Goal: Task Accomplishment & Management: Manage account settings

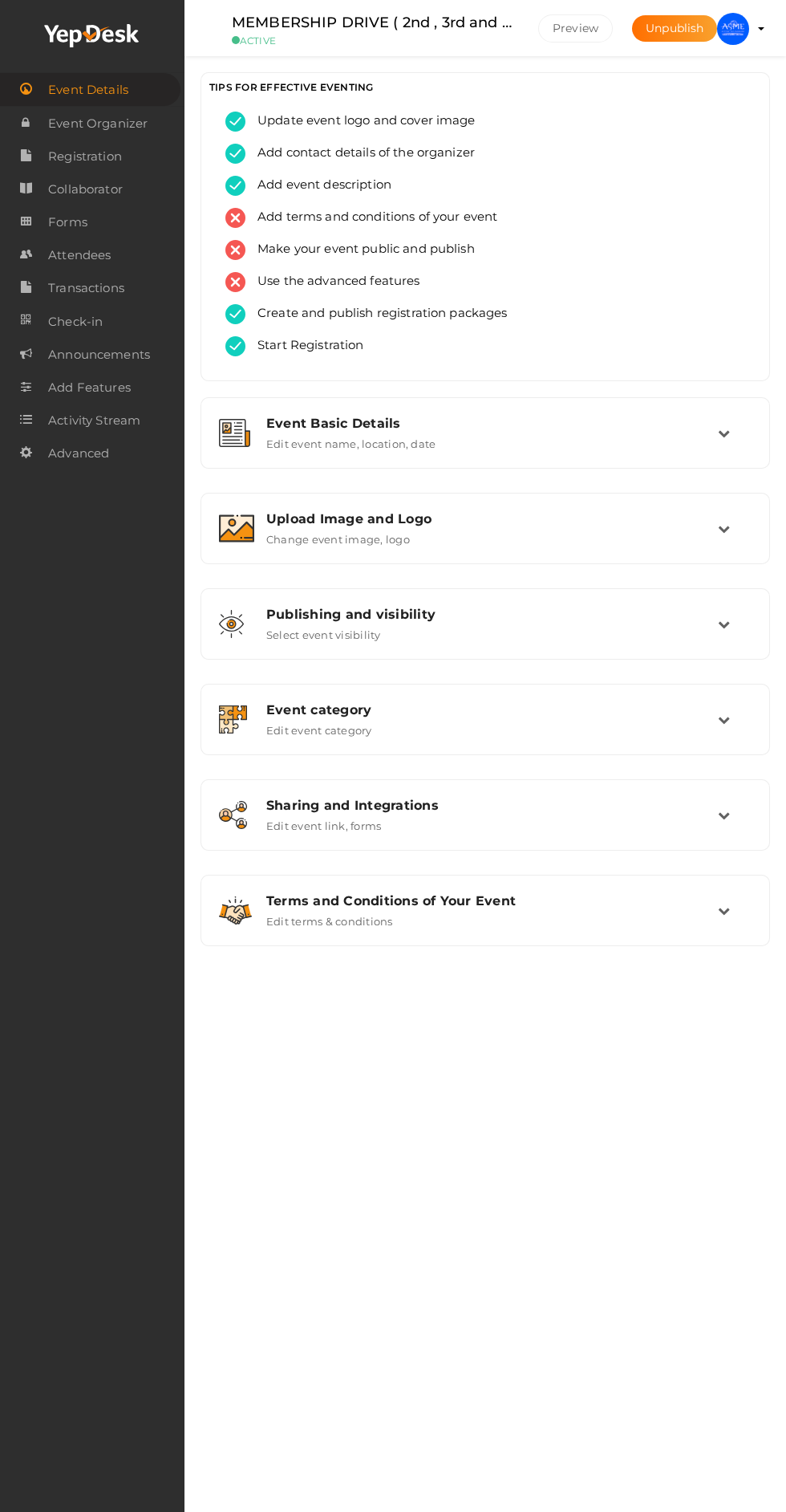
click at [231, 511] on td at bounding box center [237, 527] width 35 height 34
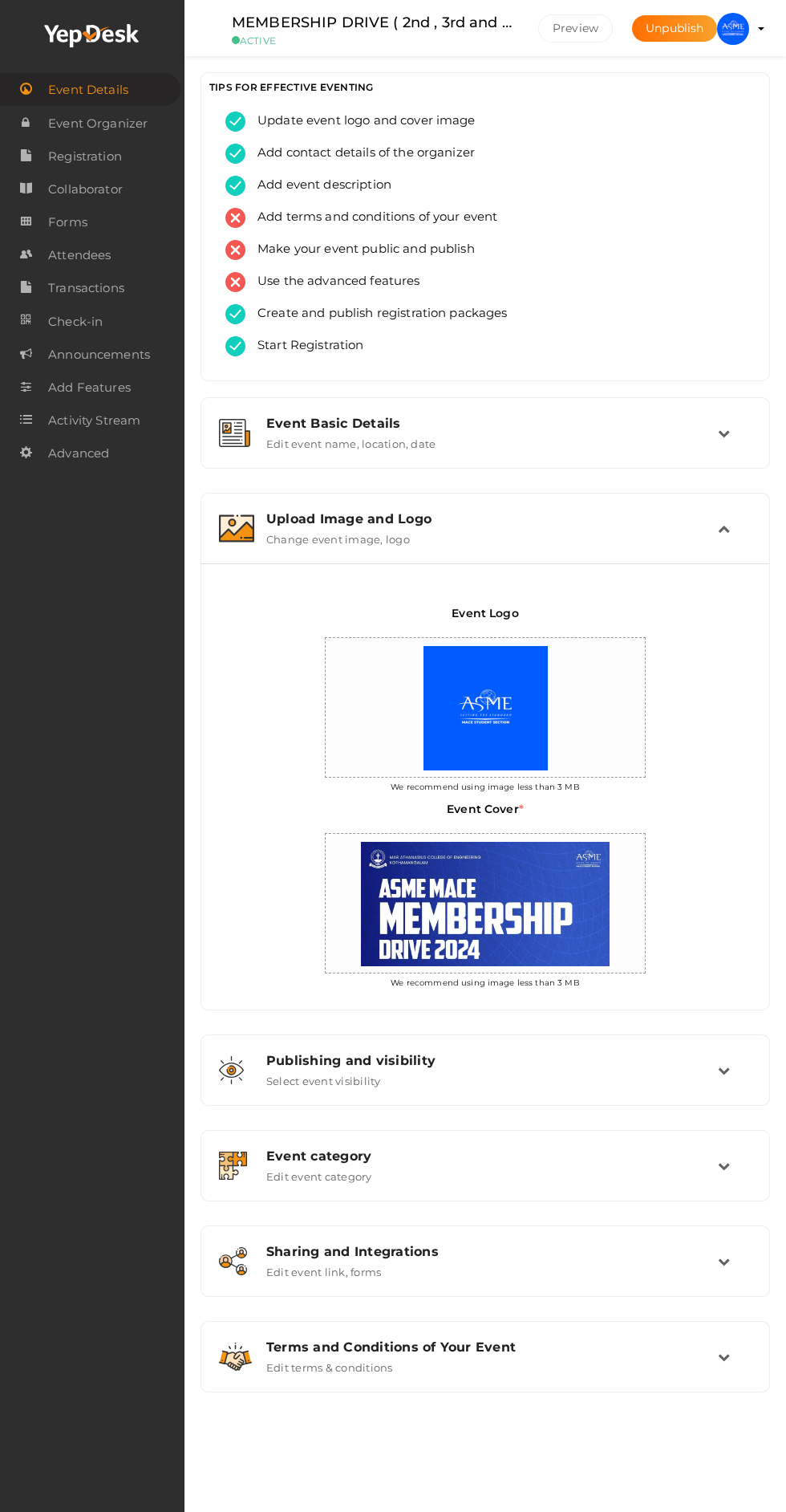
click at [224, 504] on div "Upload Image and Logo Change event image, logo" at bounding box center [485, 528] width 552 height 53
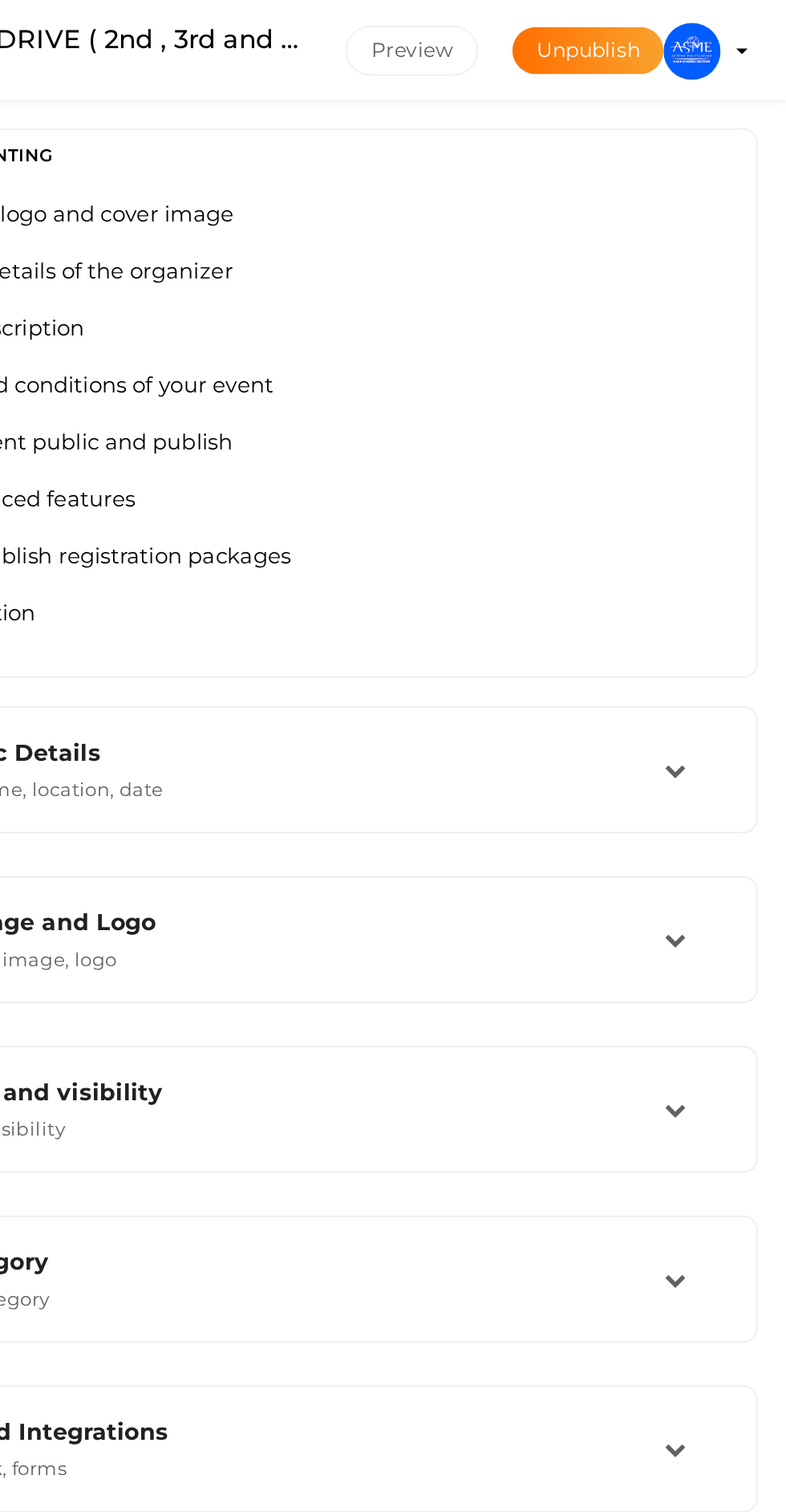
click at [743, 22] on img at bounding box center [733, 29] width 32 height 32
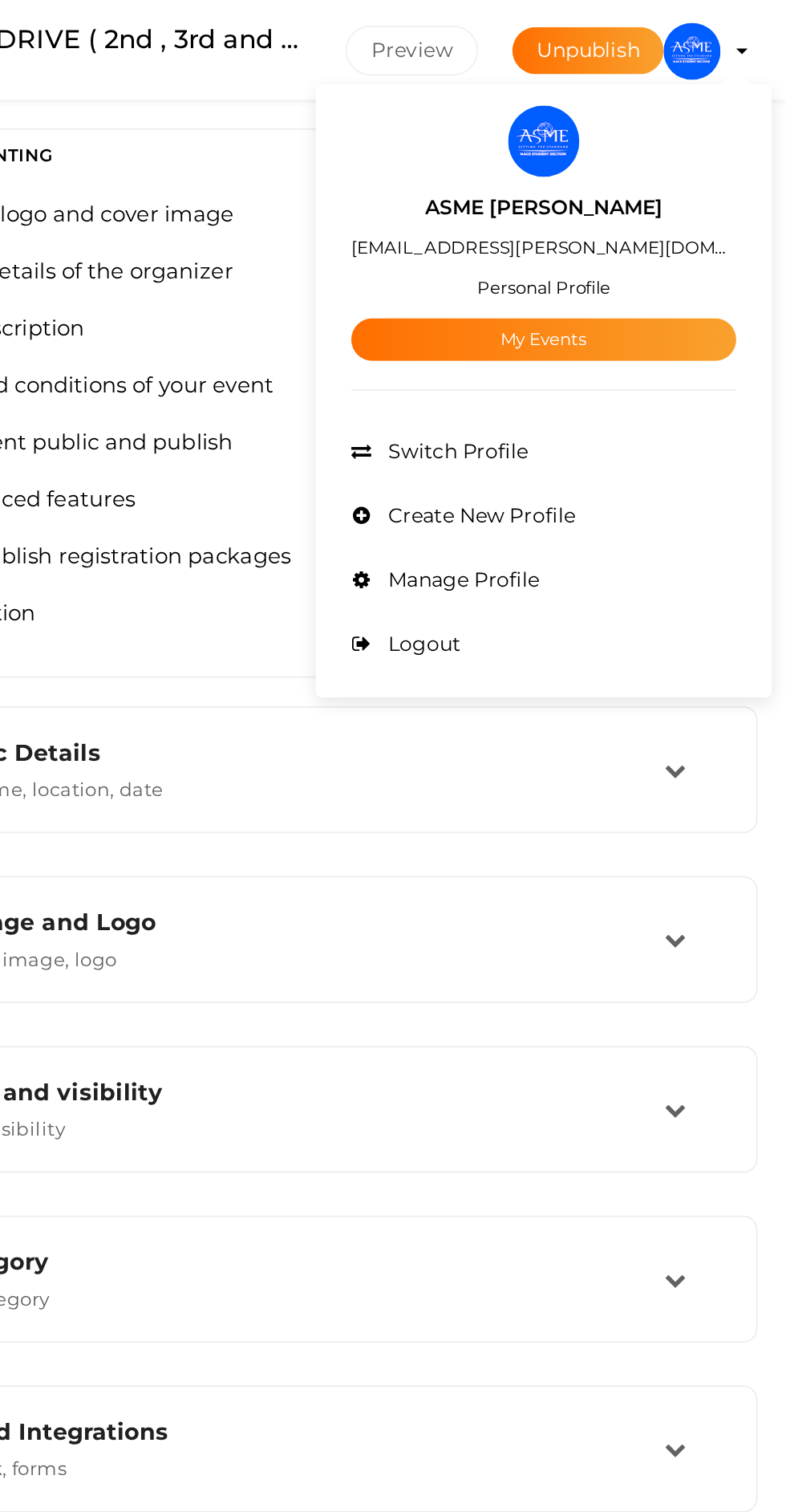
click at [609, 201] on link "My Events" at bounding box center [649, 191] width 217 height 24
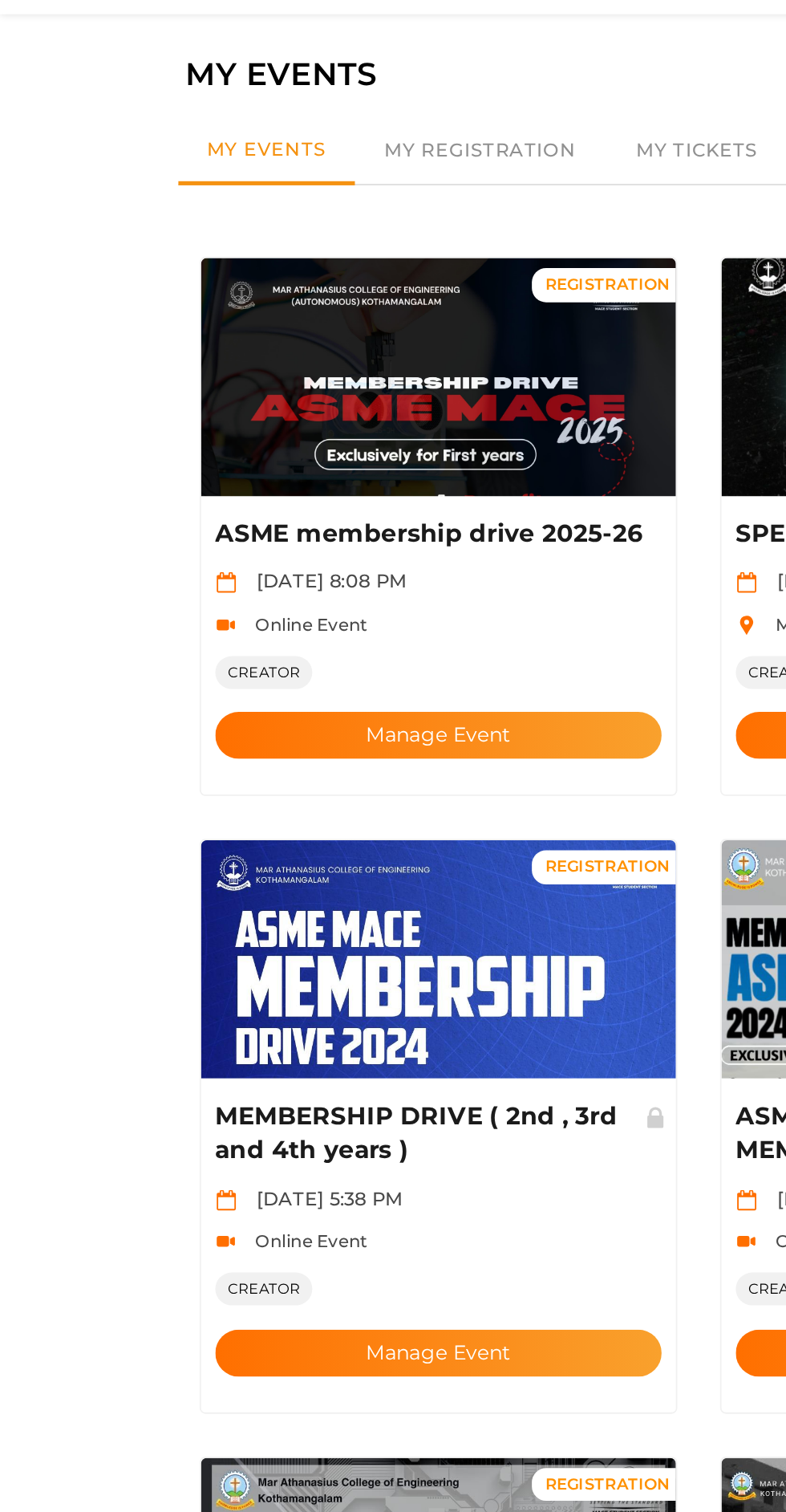
click at [176, 452] on button "Manage Event" at bounding box center [246, 465] width 251 height 27
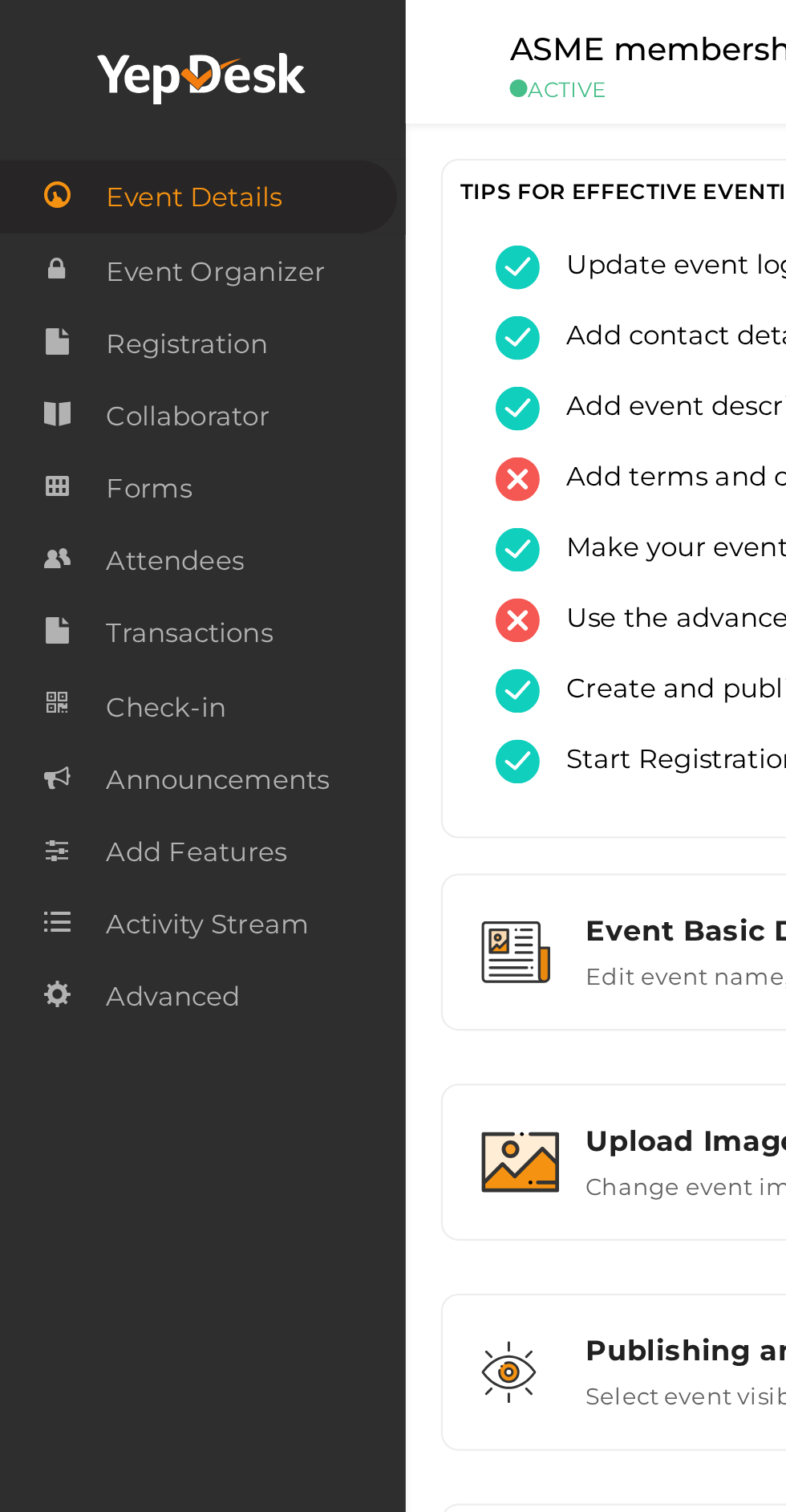
click at [50, 257] on span "Attendees" at bounding box center [79, 254] width 63 height 32
